Goal: Information Seeking & Learning: Learn about a topic

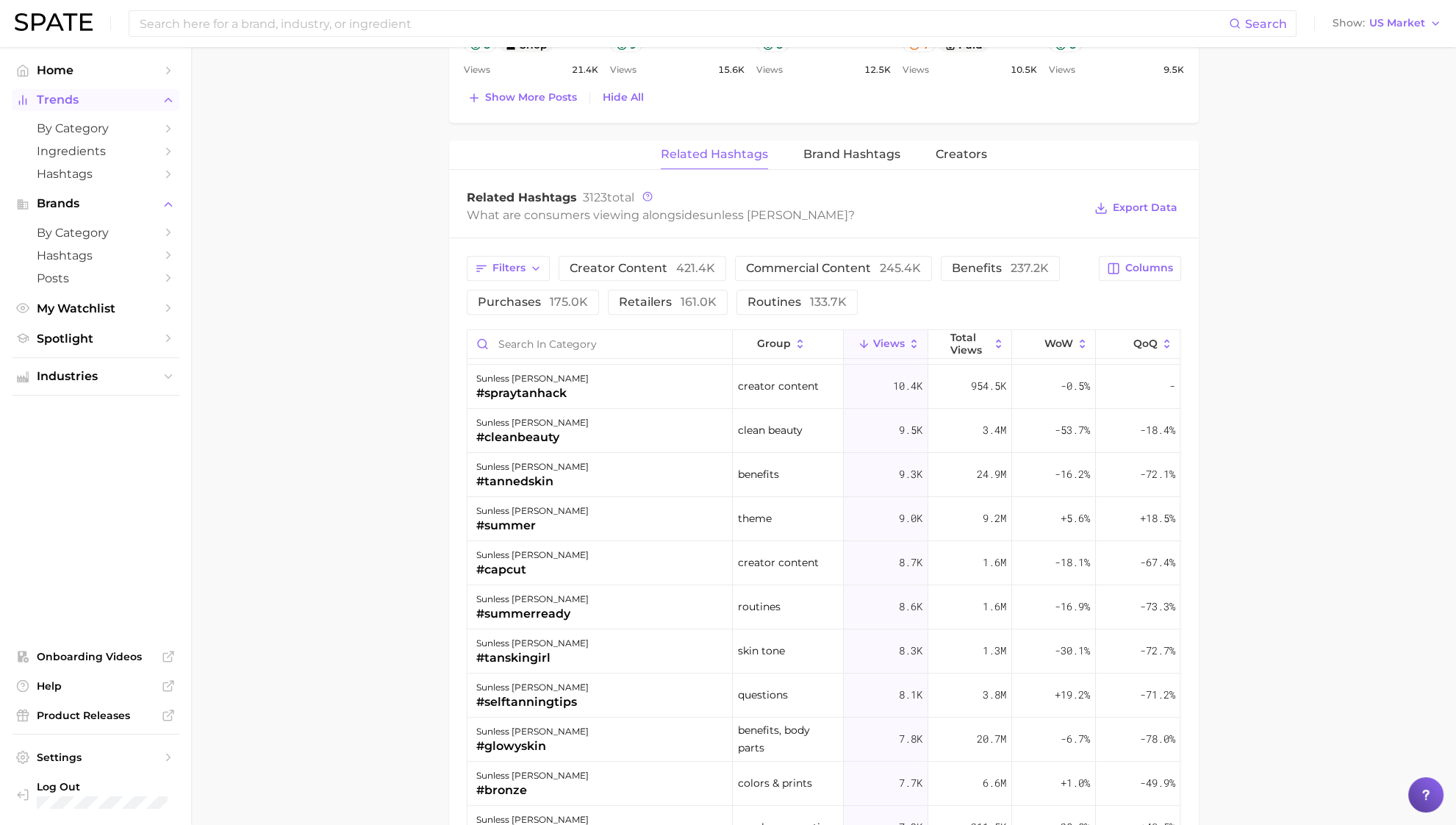
click at [85, 108] on button "Trends" at bounding box center [96, 100] width 168 height 22
click at [87, 110] on button "Trends" at bounding box center [96, 100] width 168 height 22
click at [82, 122] on link "by Category" at bounding box center [96, 128] width 168 height 23
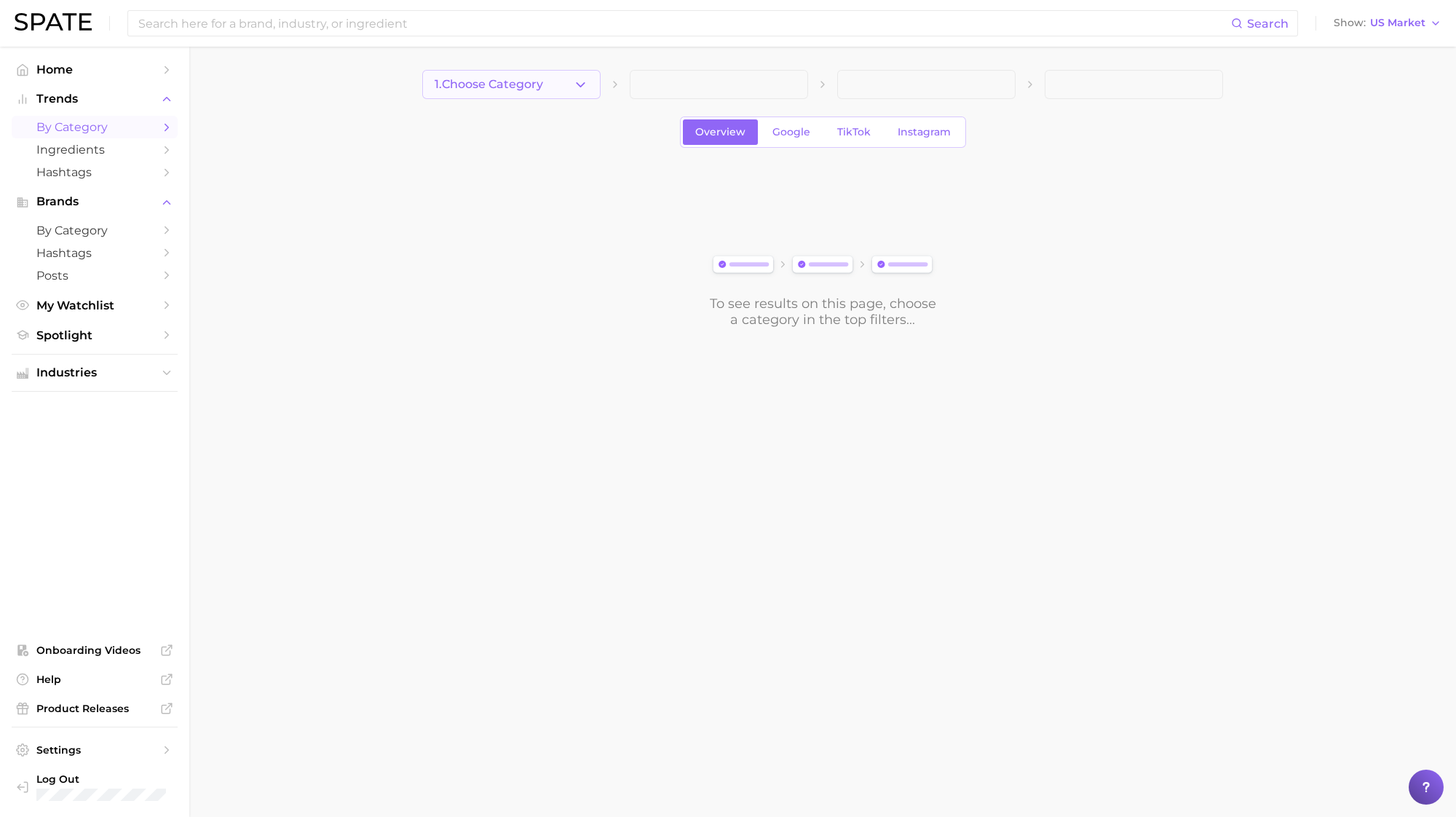
click at [579, 92] on icon "button" at bounding box center [580, 84] width 15 height 15
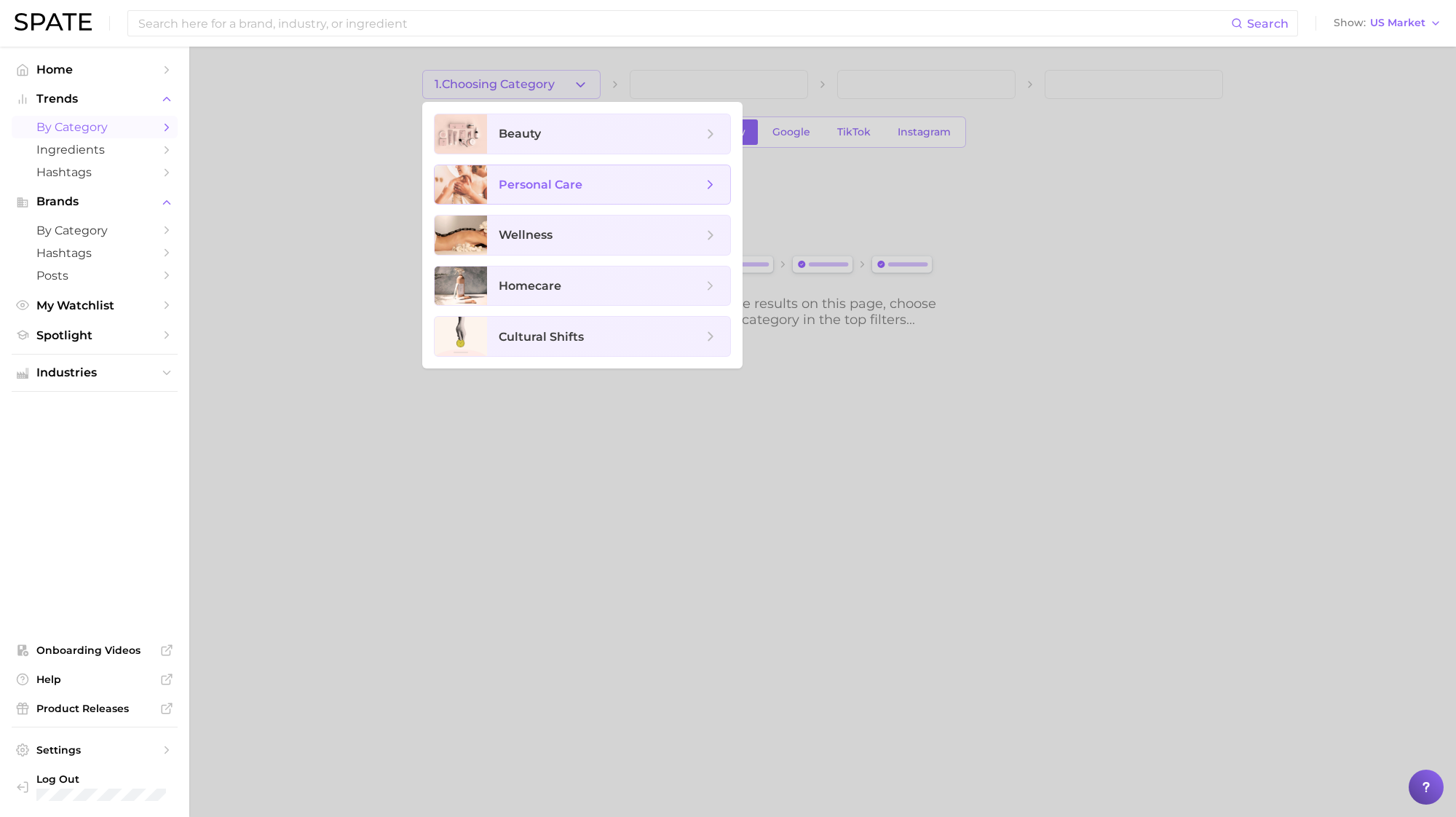
click at [562, 178] on span "personal care" at bounding box center [540, 184] width 84 height 14
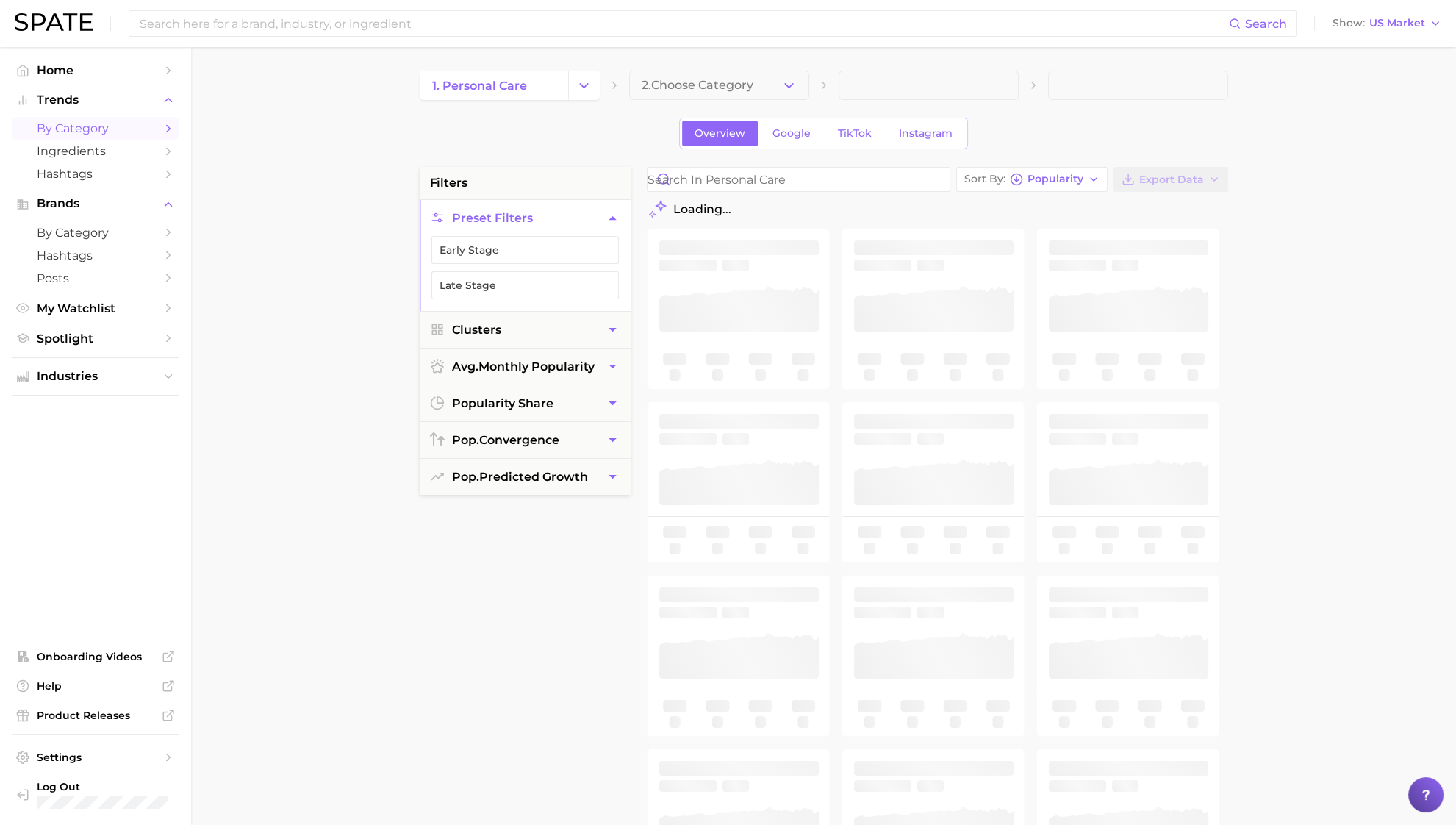
click at [732, 85] on span "2. Choose Category" at bounding box center [698, 85] width 112 height 13
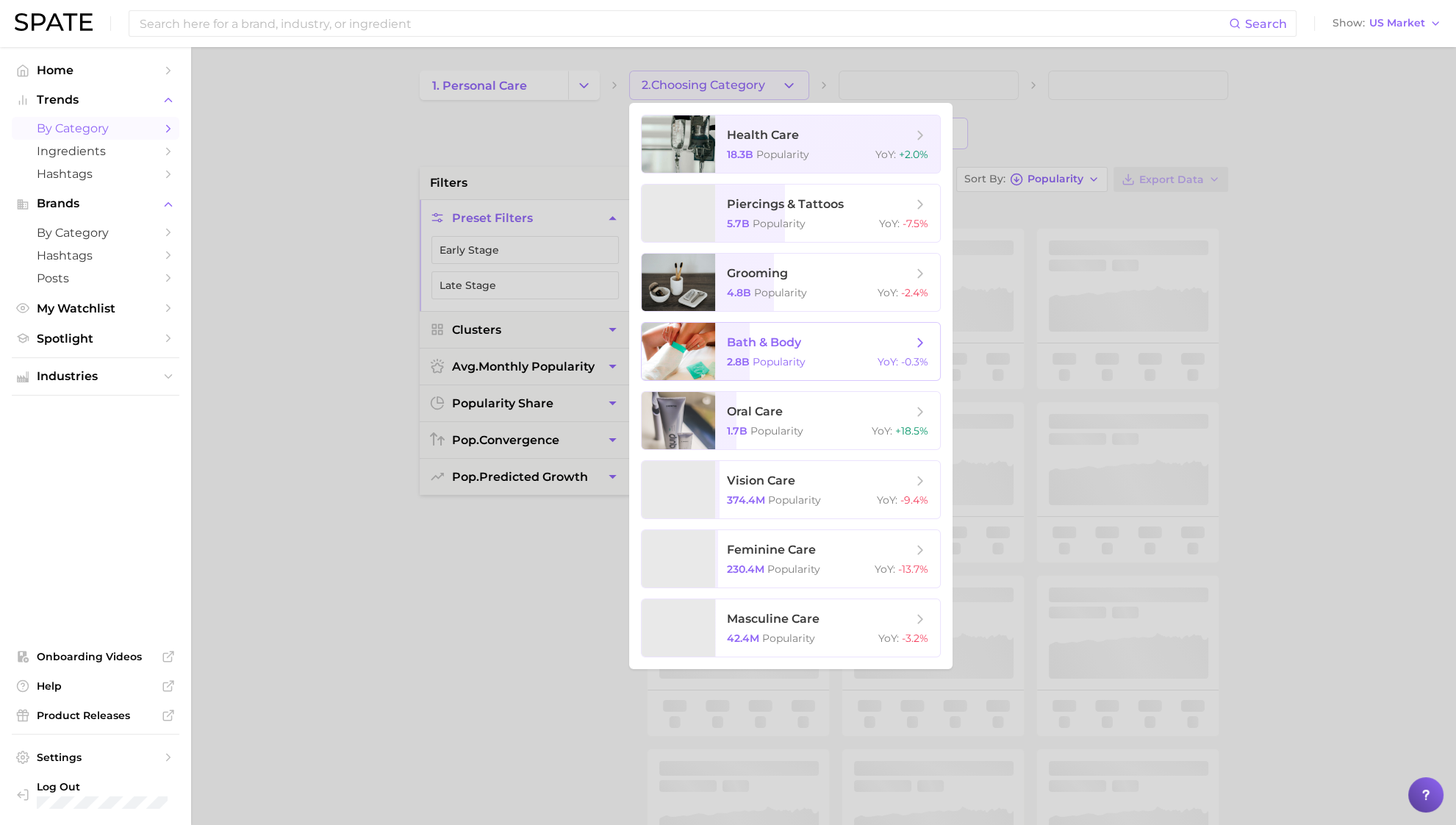
click at [720, 358] on span "bath & body 2.8b Popularity YoY : -0.3%" at bounding box center [827, 351] width 225 height 57
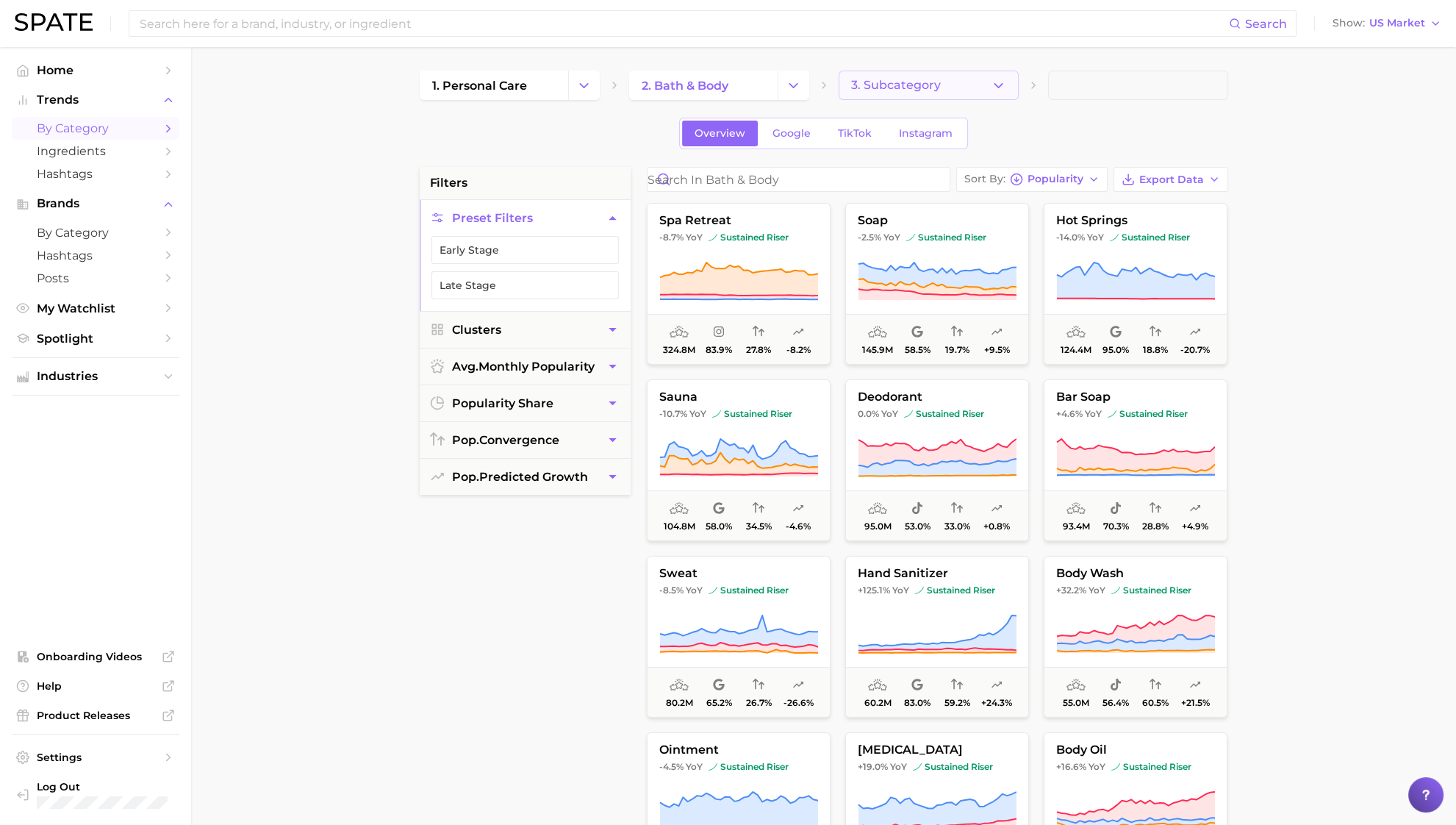
click at [926, 85] on span "3. Subcategory" at bounding box center [896, 85] width 90 height 13
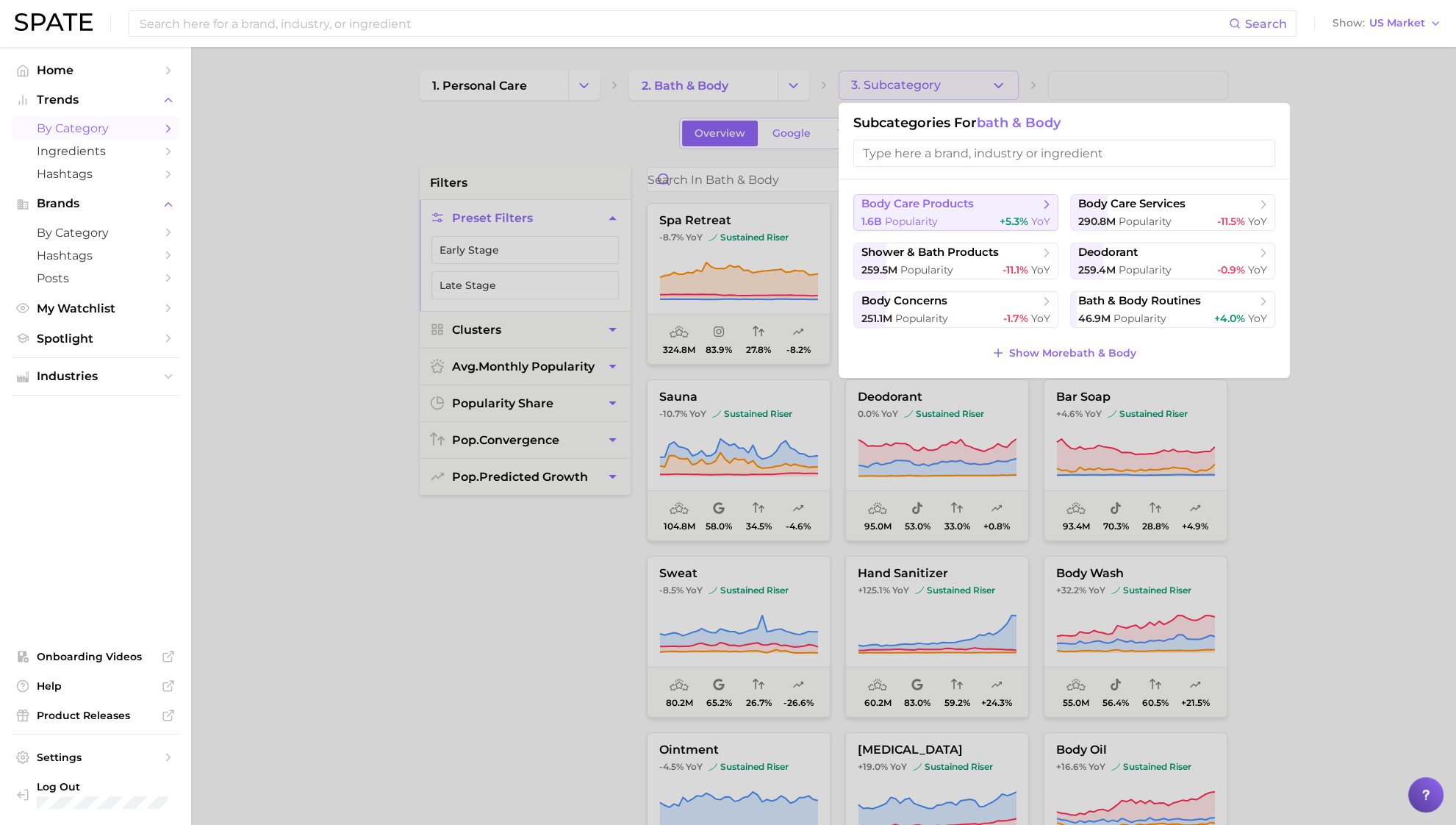
click at [930, 211] on button "body care products 1.6b Popularity +5.3% YoY" at bounding box center [956, 213] width 205 height 37
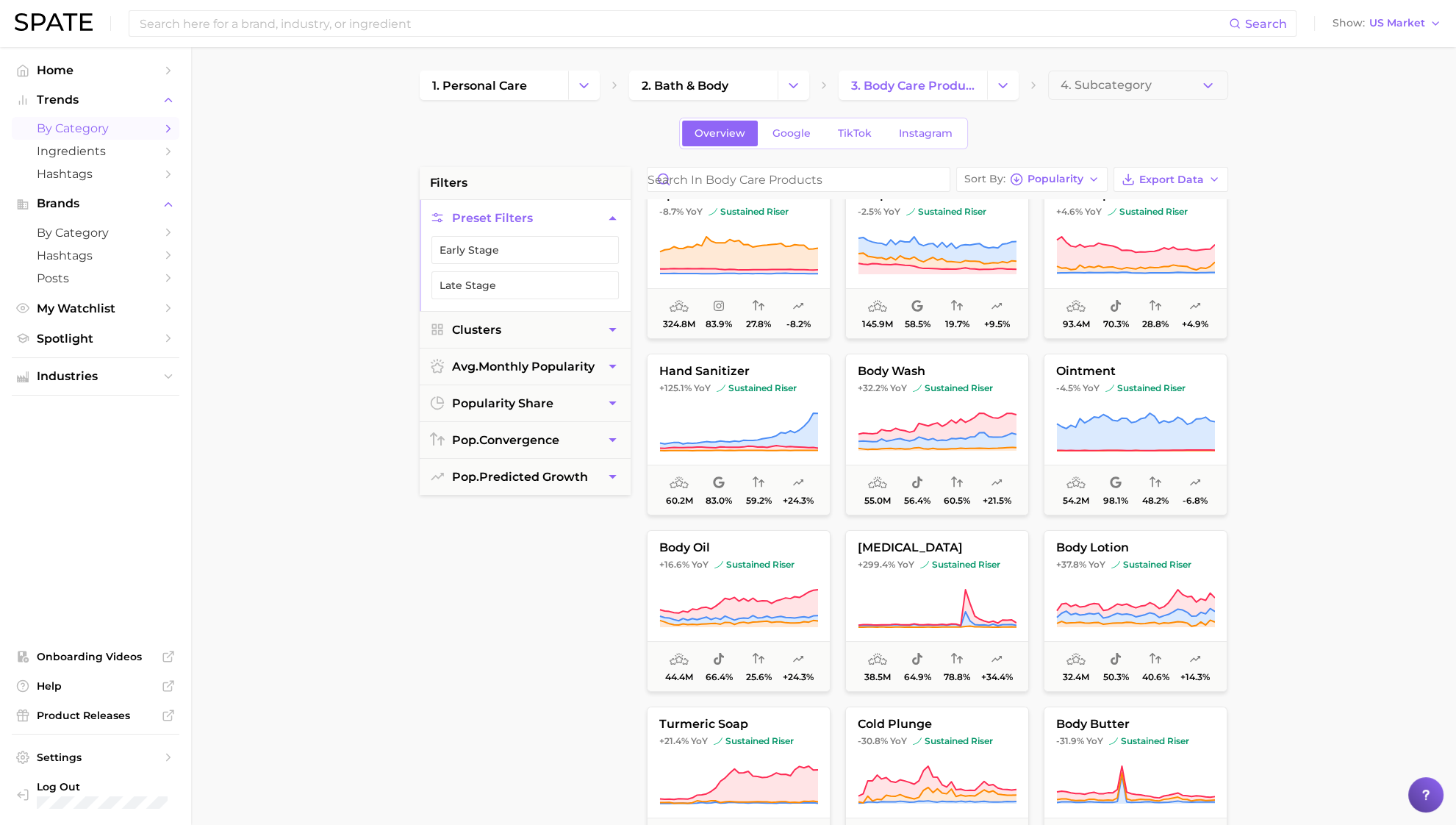
scroll to position [28, 0]
